Goal: Information Seeking & Learning: Check status

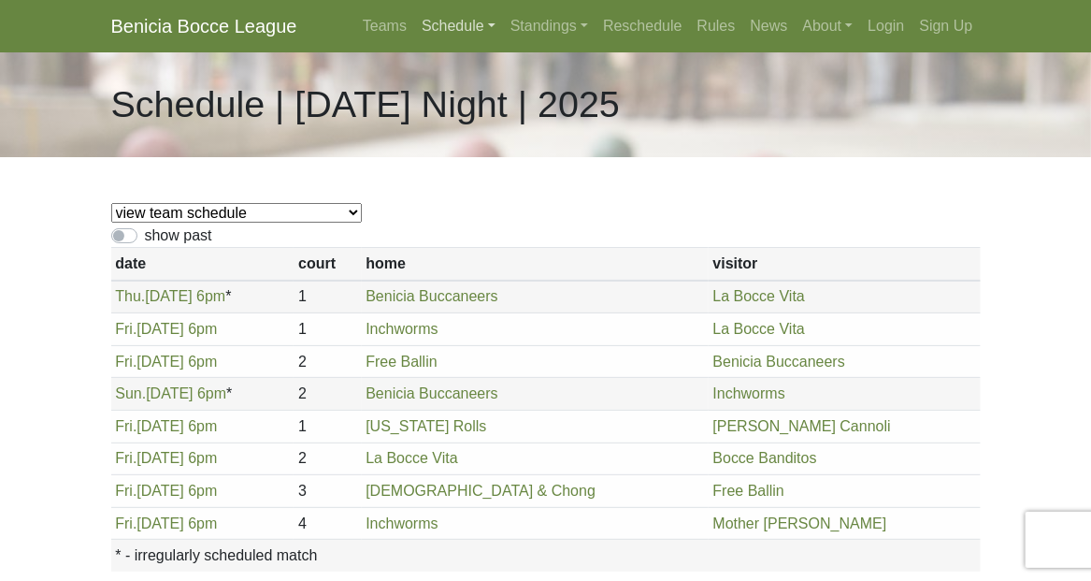
click at [444, 36] on link "Schedule" at bounding box center [458, 25] width 89 height 37
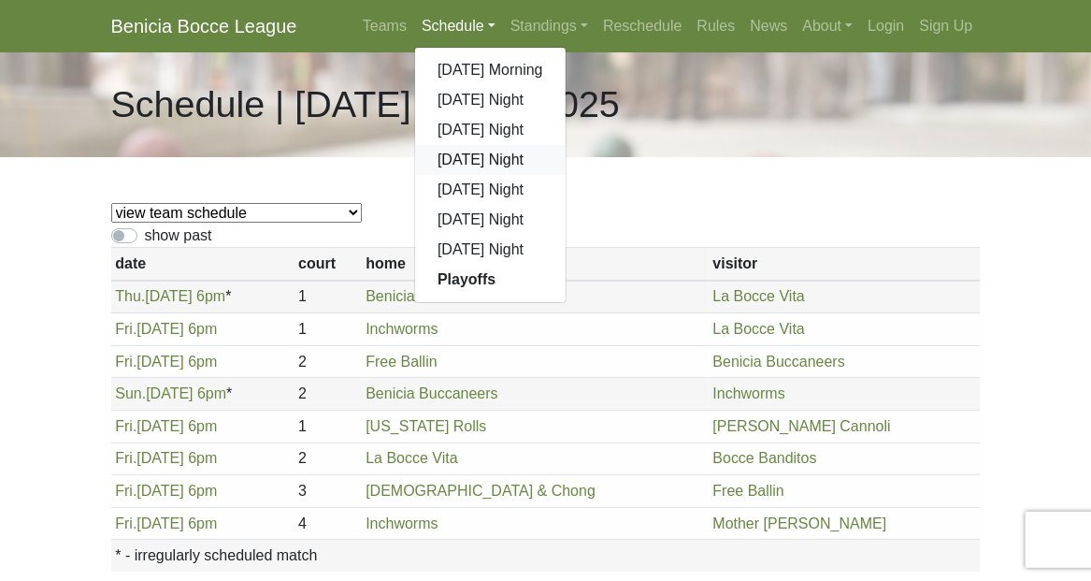
click at [460, 164] on link "[DATE] Night" at bounding box center [490, 160] width 151 height 30
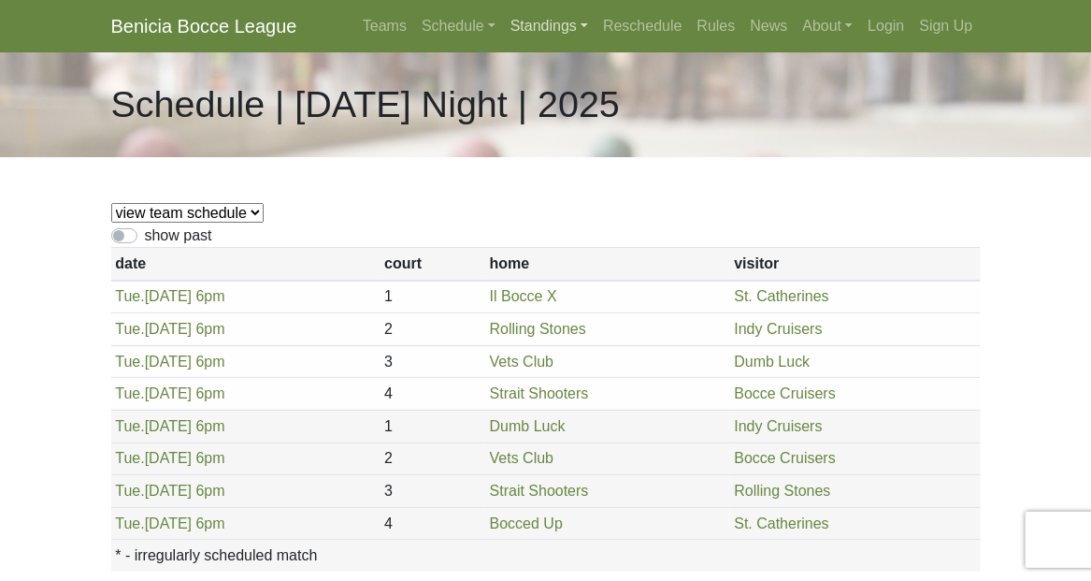
click at [549, 25] on link "Standings" at bounding box center [549, 25] width 93 height 37
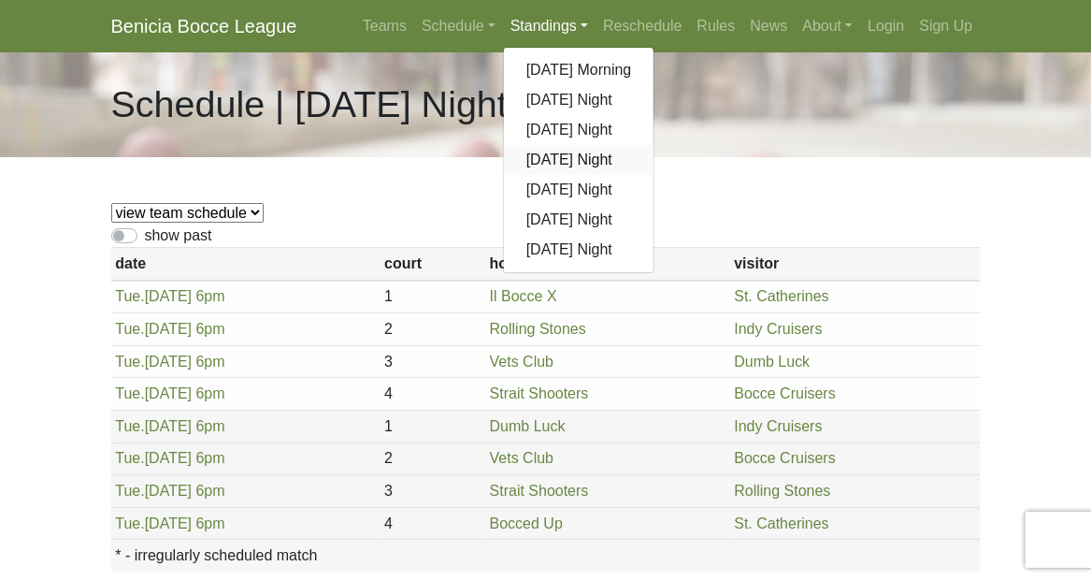
click at [556, 169] on link "[DATE] Night" at bounding box center [579, 160] width 151 height 30
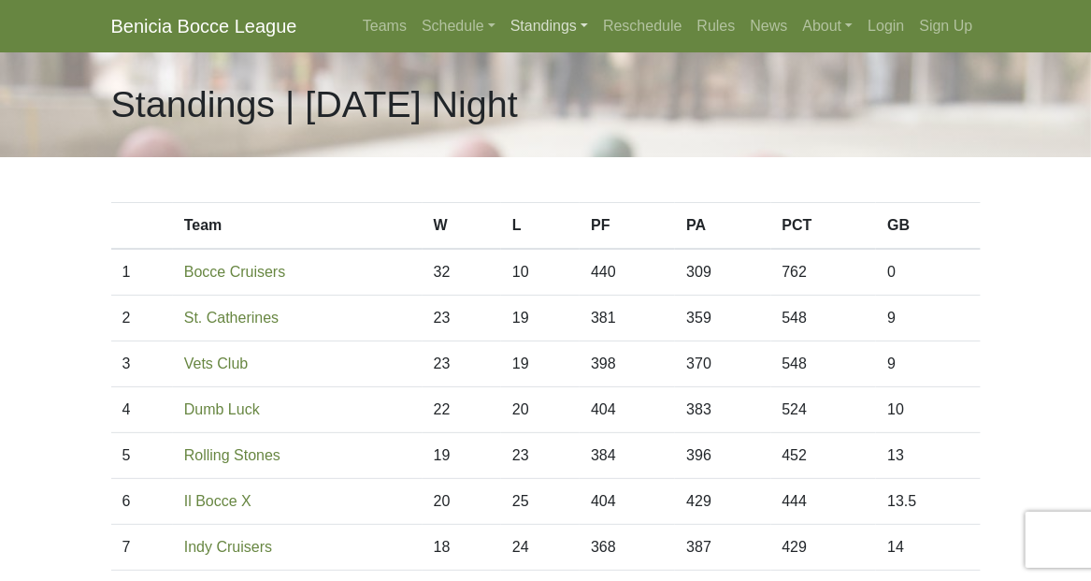
click at [552, 30] on link "Standings" at bounding box center [549, 25] width 93 height 37
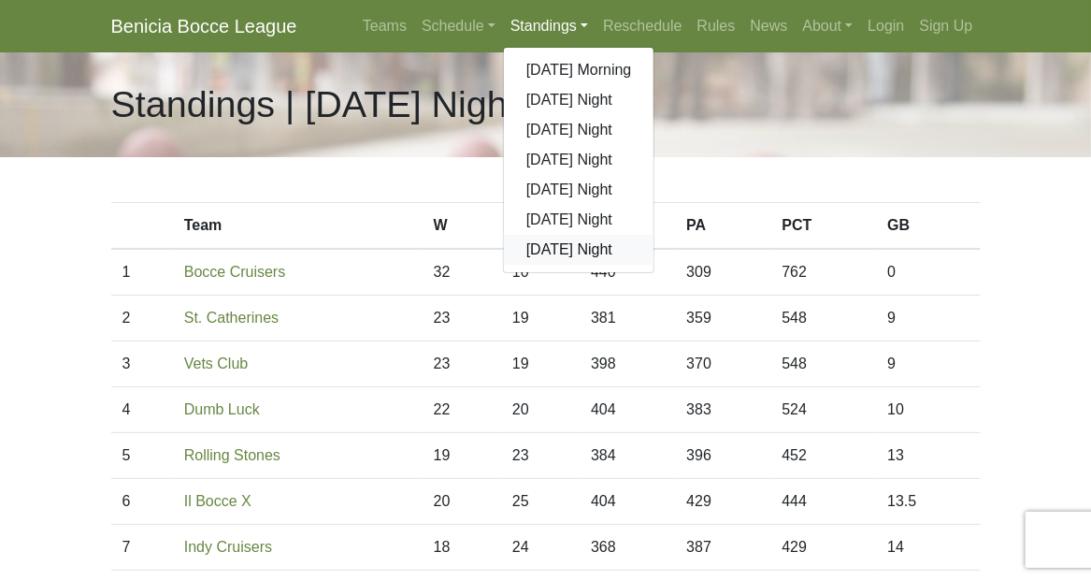
click at [556, 251] on link "[DATE] Night" at bounding box center [579, 250] width 151 height 30
